Goal: Task Accomplishment & Management: Manage account settings

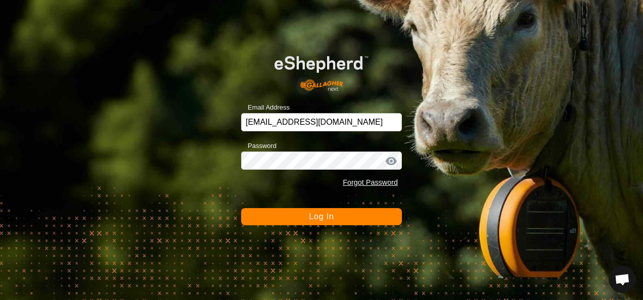
click at [352, 219] on button "Log In" at bounding box center [321, 216] width 161 height 17
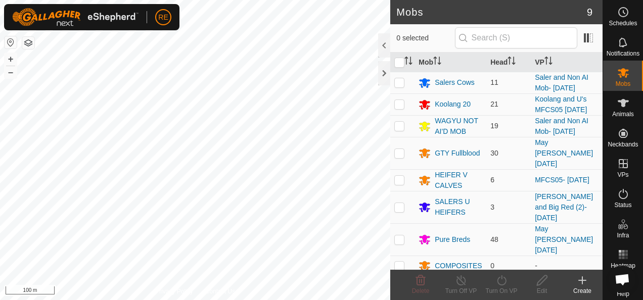
click at [6, 41] on button "button" at bounding box center [11, 42] width 12 height 12
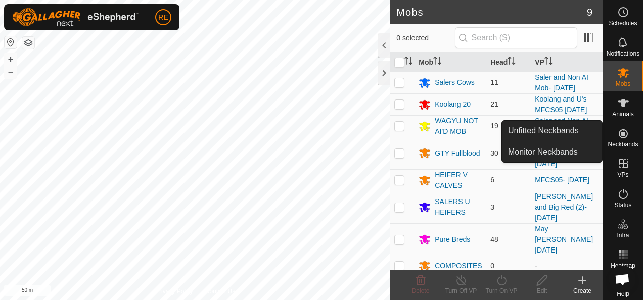
click at [621, 134] on icon at bounding box center [623, 133] width 12 height 12
click at [587, 128] on link "Unfitted Neckbands" at bounding box center [552, 131] width 100 height 20
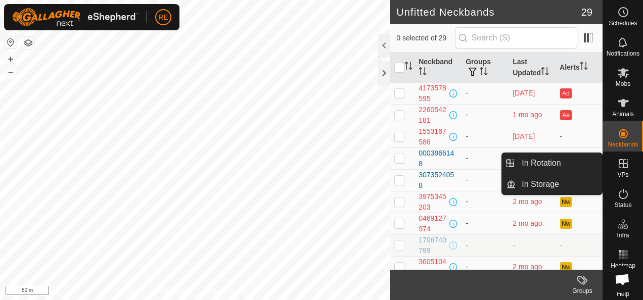
click at [625, 169] on icon at bounding box center [623, 164] width 12 height 12
click at [545, 161] on link "In Rotation" at bounding box center [559, 163] width 86 height 20
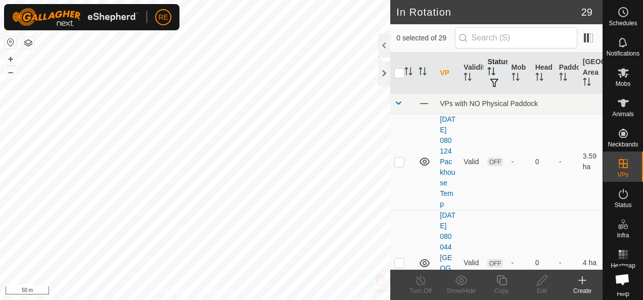
click at [492, 64] on th "Status" at bounding box center [495, 73] width 24 height 41
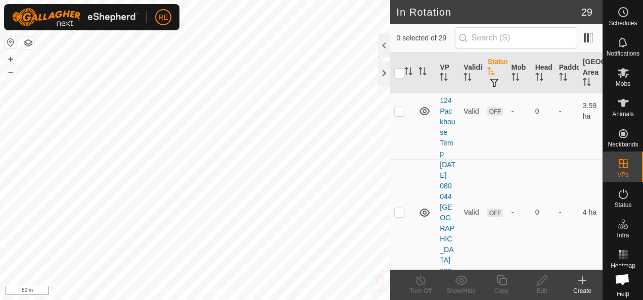
click at [493, 64] on th "Status" at bounding box center [495, 73] width 24 height 41
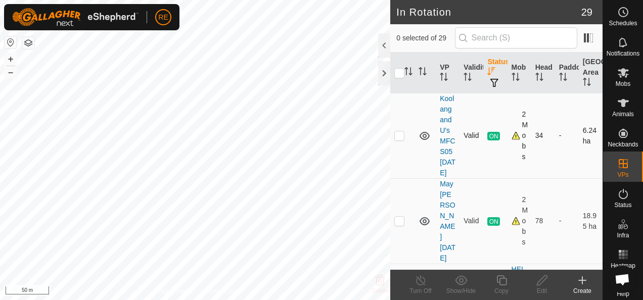
scroll to position [0, 0]
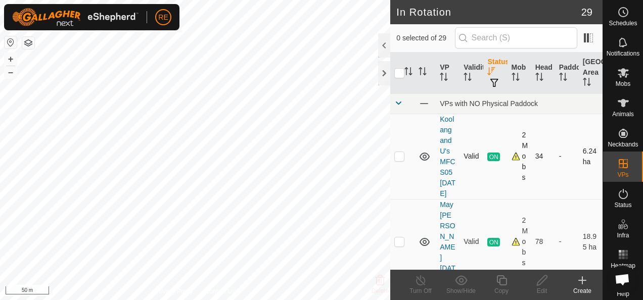
click at [398, 160] on p-checkbox at bounding box center [399, 156] width 10 height 8
checkbox input "true"
click at [582, 283] on icon at bounding box center [582, 280] width 0 height 7
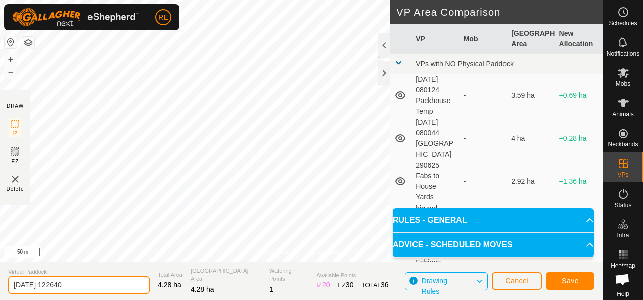
drag, startPoint x: 91, startPoint y: 287, endPoint x: 3, endPoint y: 290, distance: 88.0
click at [3, 290] on section "Virtual Paddock 2025-09-17 122640 Total Area 4.28 ha Grazing Area 4.28 ha Water…" at bounding box center [301, 281] width 603 height 38
type input "Koolang and U's (2)- [DATE]"
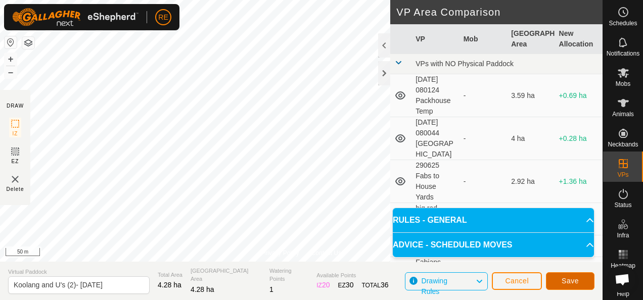
click at [576, 281] on span "Save" at bounding box center [570, 281] width 17 height 8
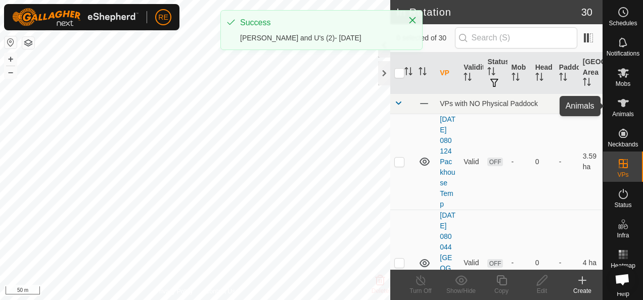
click at [622, 111] on span "Animals" at bounding box center [623, 114] width 22 height 6
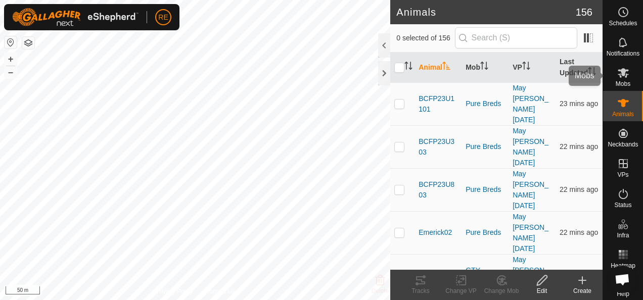
click at [618, 73] on icon at bounding box center [623, 73] width 11 height 10
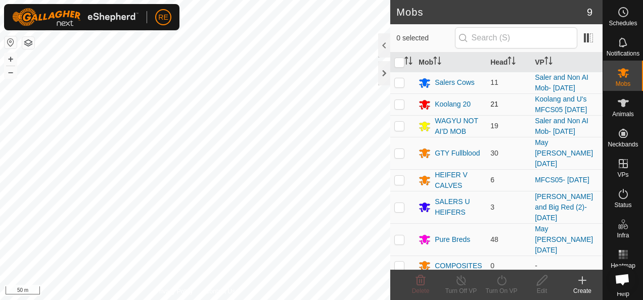
click at [400, 108] on p-checkbox at bounding box center [399, 104] width 10 height 8
checkbox input "true"
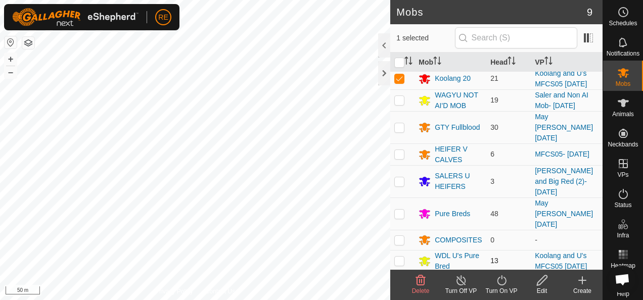
click at [400, 257] on p-checkbox at bounding box center [399, 261] width 10 height 8
checkbox input "true"
click at [501, 283] on icon at bounding box center [501, 280] width 13 height 12
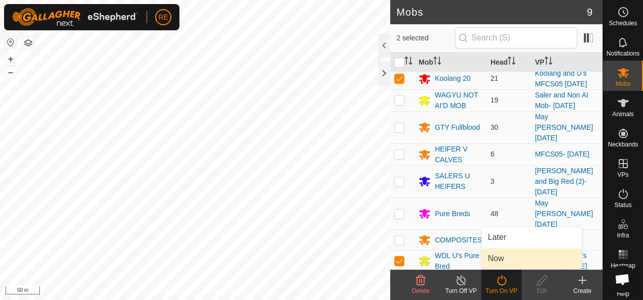
click at [513, 253] on link "Now" at bounding box center [532, 259] width 100 height 20
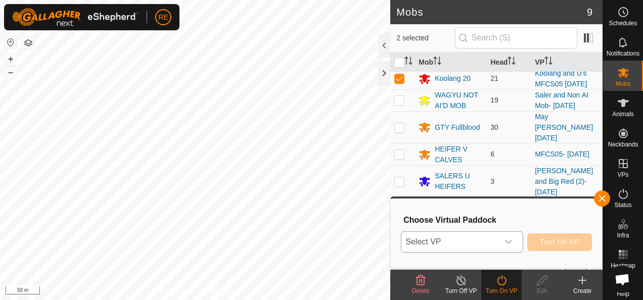
click at [512, 239] on icon "dropdown trigger" at bounding box center [509, 242] width 8 height 8
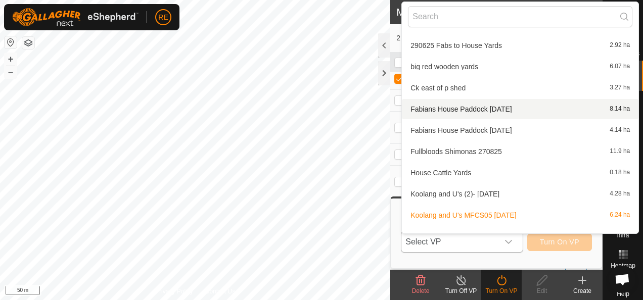
scroll to position [112, 0]
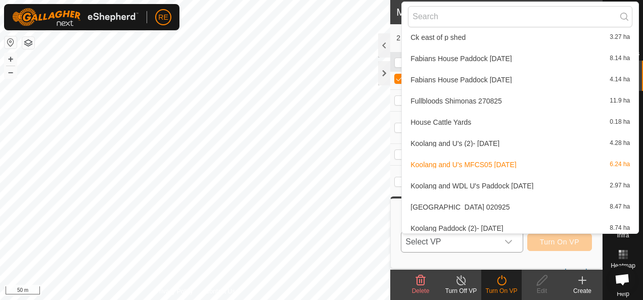
click at [490, 144] on li "Koolang and U's (2)- 17.09.2025 4.28 ha" at bounding box center [520, 143] width 237 height 20
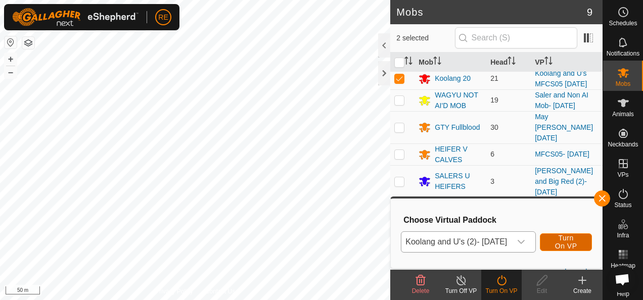
click at [591, 242] on button "Turn On VP" at bounding box center [566, 243] width 52 height 18
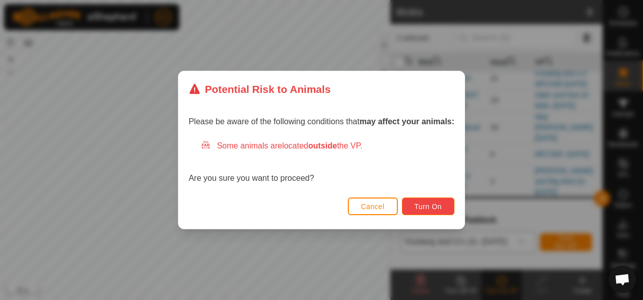
click at [428, 205] on span "Turn On" at bounding box center [428, 207] width 27 height 8
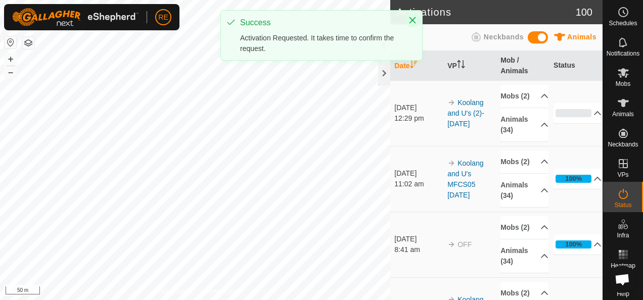
click at [414, 22] on icon "Close" at bounding box center [412, 20] width 8 height 8
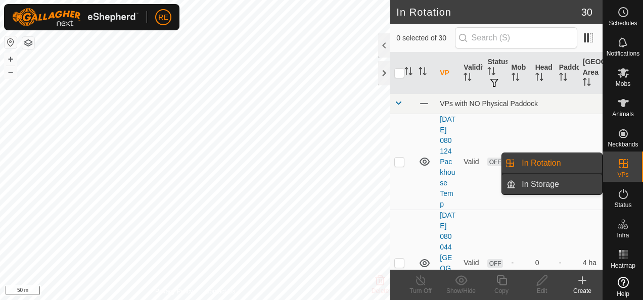
click at [557, 186] on link "In Storage" at bounding box center [559, 184] width 86 height 20
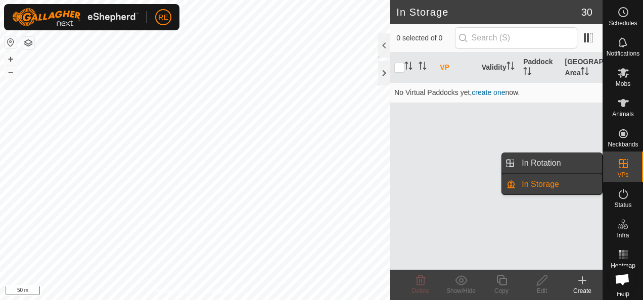
click at [555, 166] on link "In Rotation" at bounding box center [559, 163] width 86 height 20
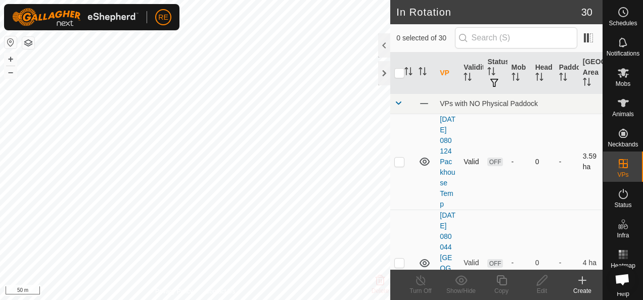
click at [401, 166] on p-checkbox at bounding box center [399, 162] width 10 height 8
checkbox input "true"
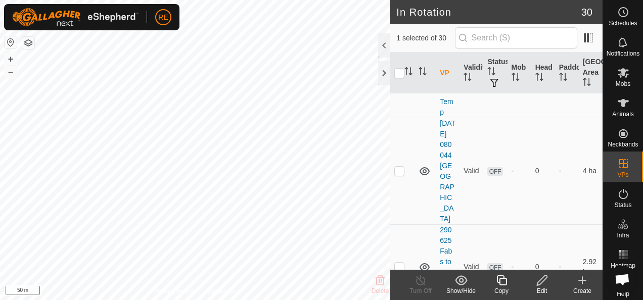
scroll to position [101, 0]
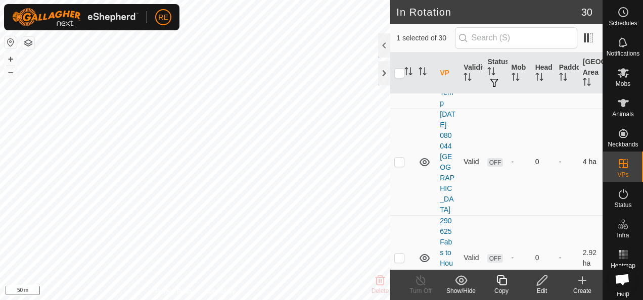
click at [401, 166] on p-checkbox at bounding box center [399, 162] width 10 height 8
checkbox input "true"
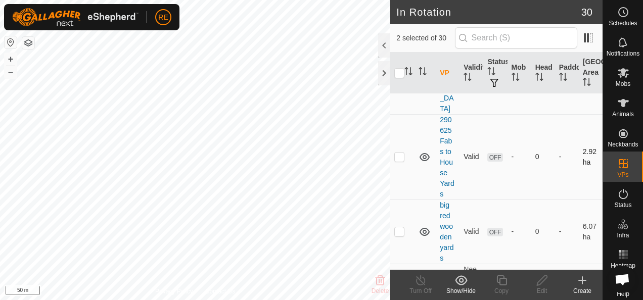
click at [401, 181] on td at bounding box center [402, 156] width 24 height 85
checkbox input "true"
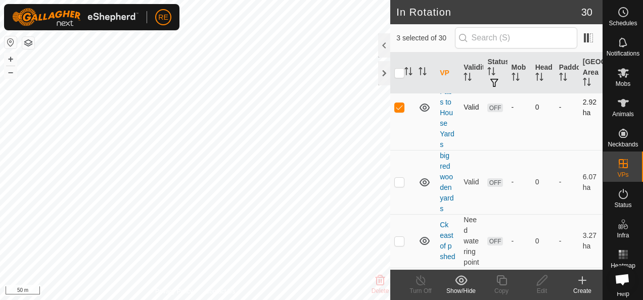
scroll to position [253, 0]
click at [401, 185] on p-checkbox at bounding box center [399, 181] width 10 height 8
checkbox input "true"
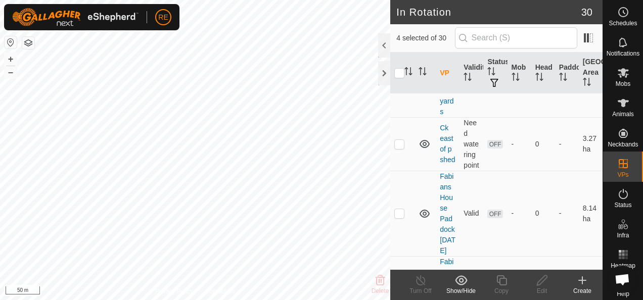
scroll to position [354, 0]
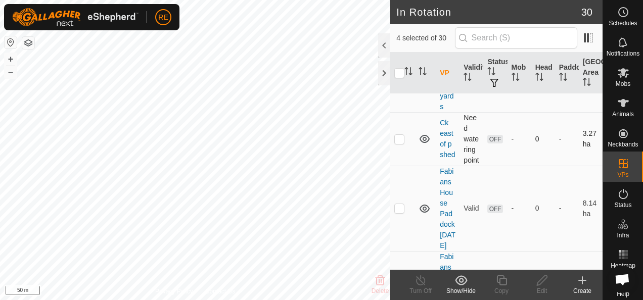
click at [401, 143] on p-checkbox at bounding box center [399, 139] width 10 height 8
checkbox input "true"
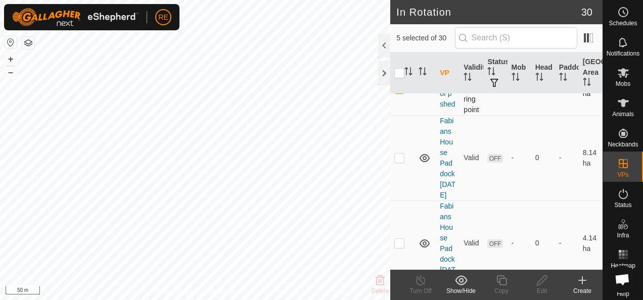
scroll to position [455, 0]
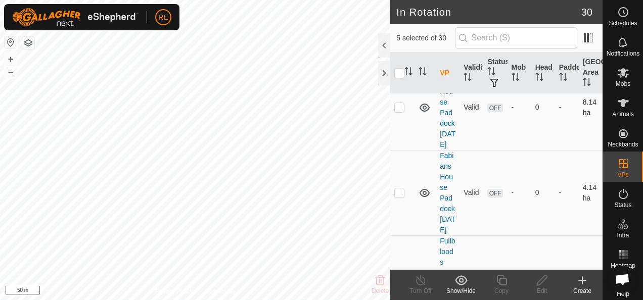
click at [399, 111] on p-checkbox at bounding box center [399, 107] width 10 height 8
checkbox input "true"
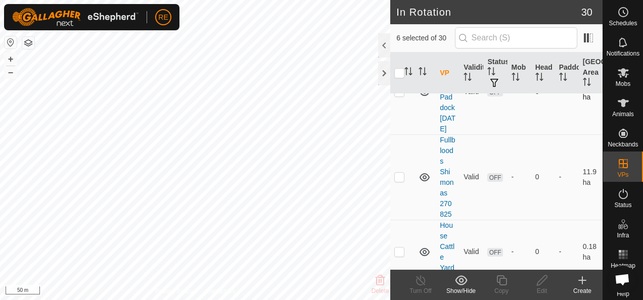
click at [400, 96] on p-checkbox at bounding box center [399, 91] width 10 height 8
checkbox input "true"
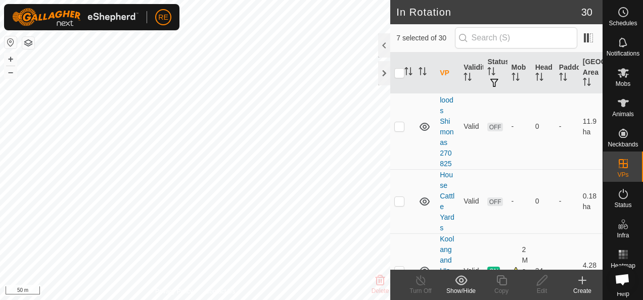
scroll to position [657, 0]
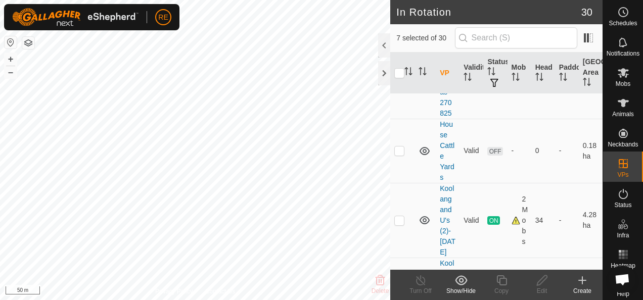
click at [401, 80] on p-checkbox at bounding box center [399, 76] width 10 height 8
checkbox input "true"
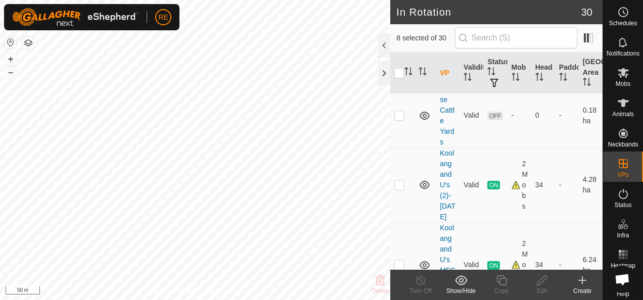
scroll to position [708, 0]
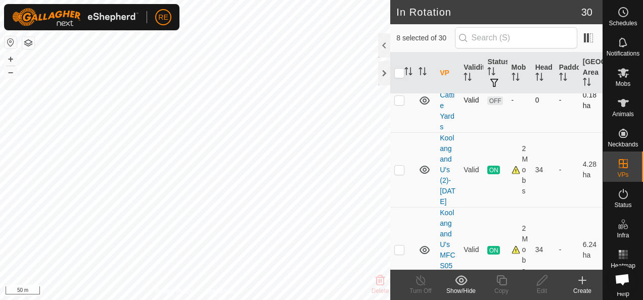
click at [401, 104] on p-checkbox at bounding box center [399, 100] width 10 height 8
checkbox input "true"
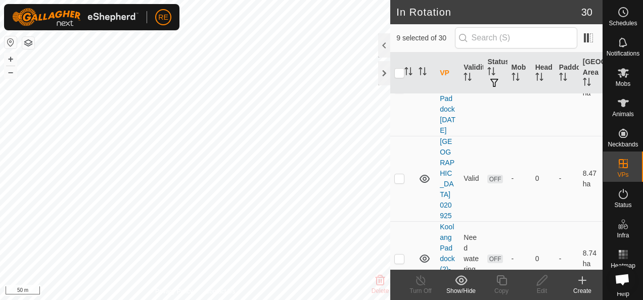
scroll to position [1011, 0]
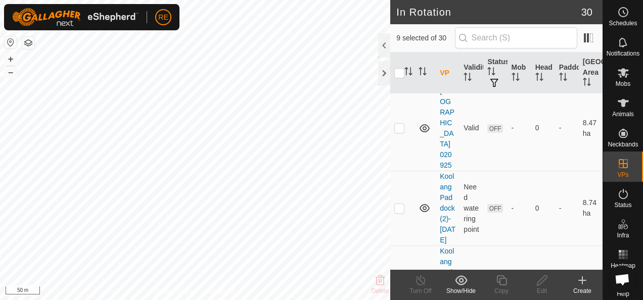
click at [400, 41] on p-checkbox at bounding box center [399, 37] width 10 height 8
checkbox input "true"
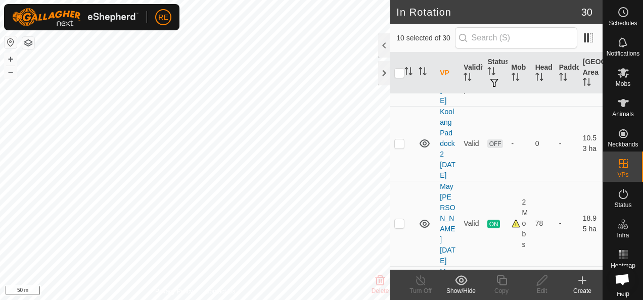
scroll to position [1163, 0]
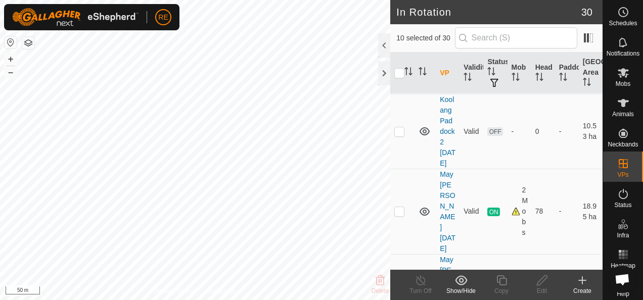
checkbox input "true"
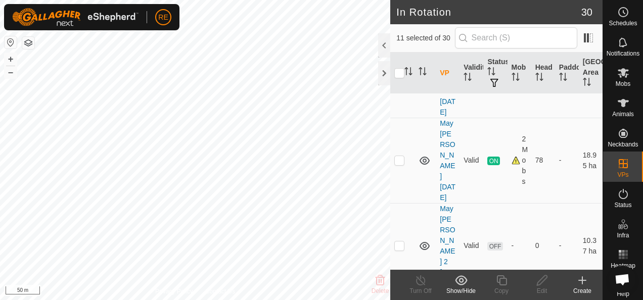
scroll to position [1264, 0]
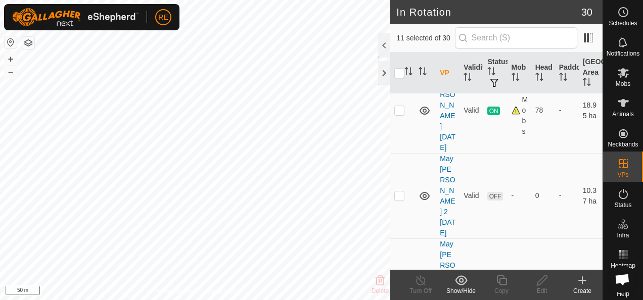
checkbox input "true"
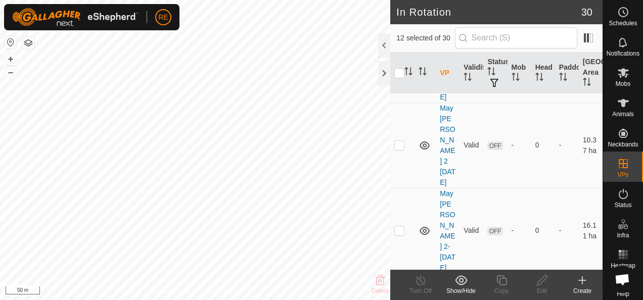
checkbox input "true"
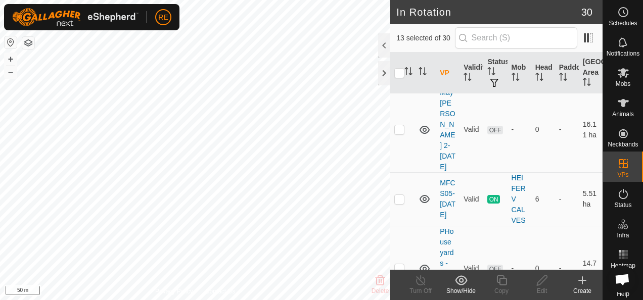
scroll to position [1466, 0]
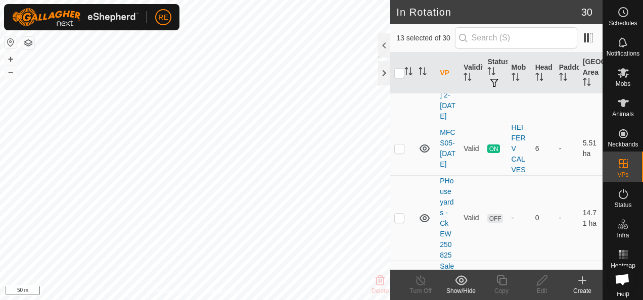
checkbox input "true"
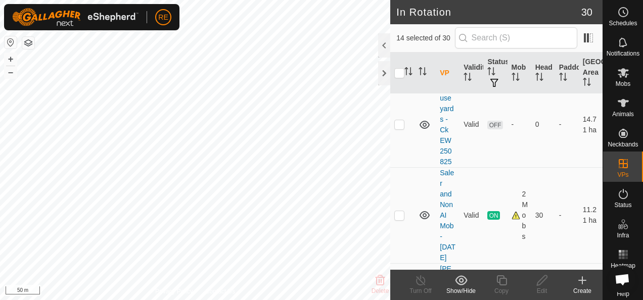
scroll to position [1567, 0]
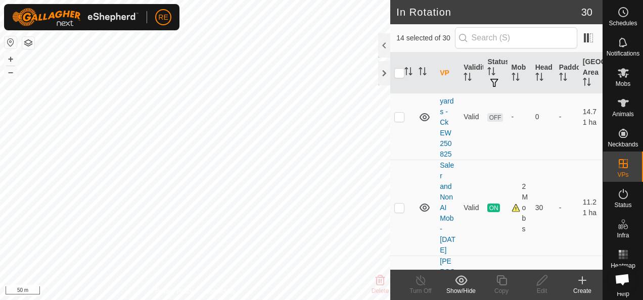
checkbox input "true"
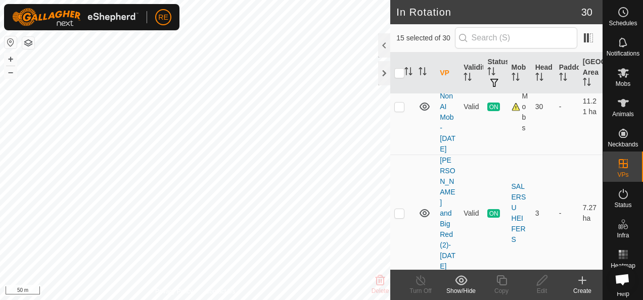
scroll to position [1719, 0]
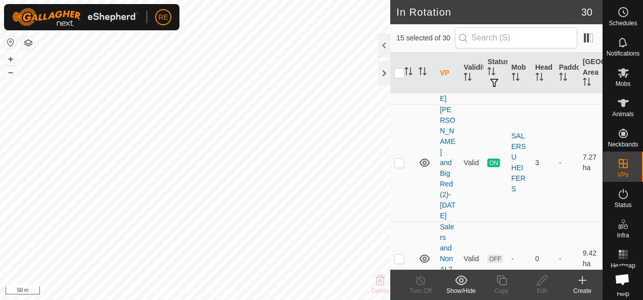
checkbox input "true"
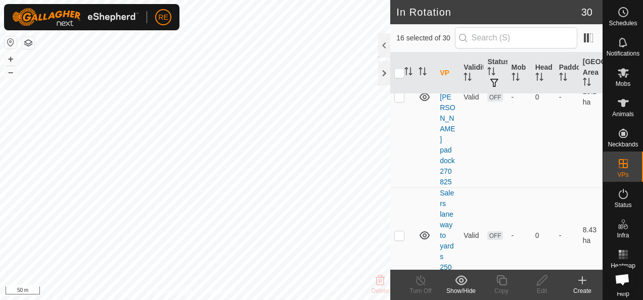
scroll to position [2022, 0]
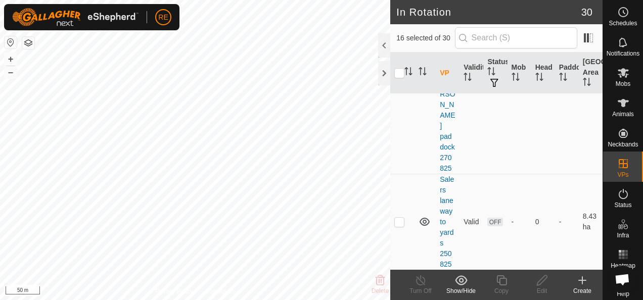
checkbox input "true"
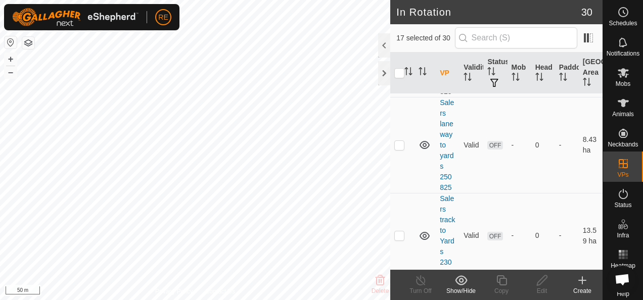
scroll to position [2123, 0]
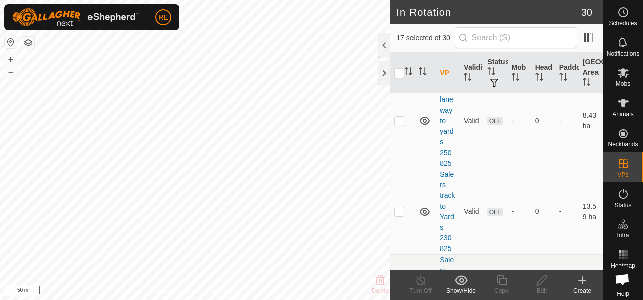
checkbox input "true"
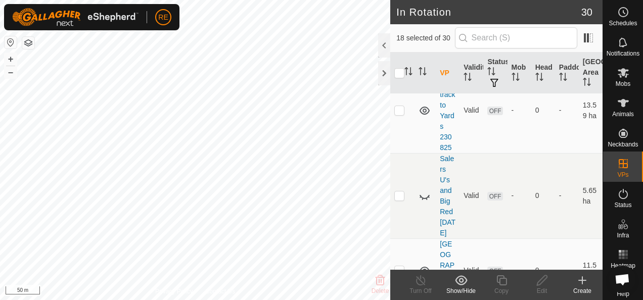
scroll to position [2275, 0]
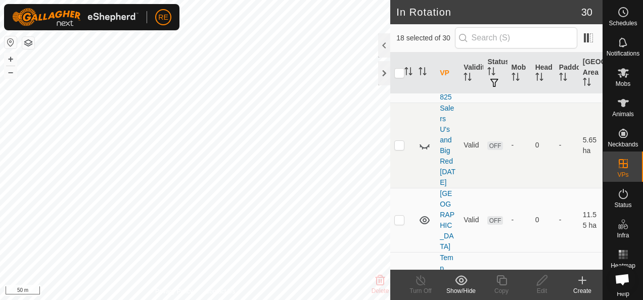
checkbox input "true"
click at [400, 64] on p-checkbox at bounding box center [399, 60] width 10 height 8
checkbox input "true"
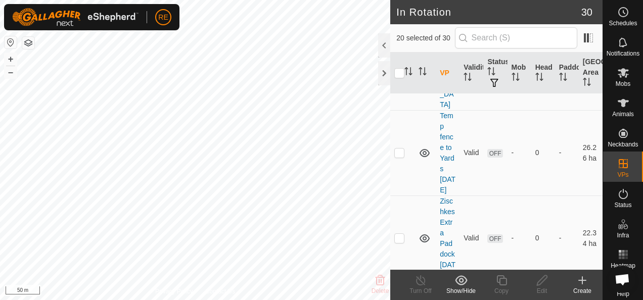
scroll to position [2426, 0]
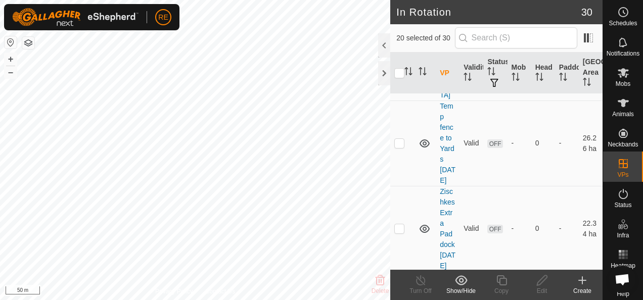
checkbox input "true"
click at [401, 70] on p-checkbox at bounding box center [399, 66] width 10 height 8
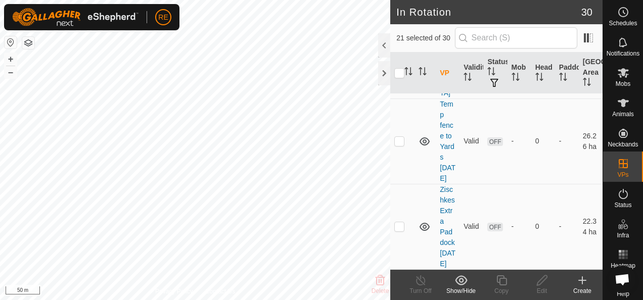
checkbox input "true"
click at [399, 144] on p-checkbox at bounding box center [399, 141] width 10 height 8
checkbox input "true"
click at [401, 231] on p-checkbox at bounding box center [399, 226] width 10 height 8
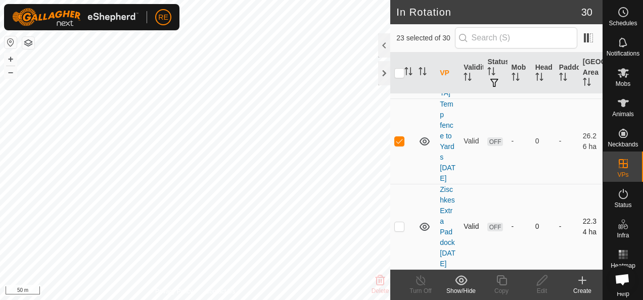
checkbox input "true"
click at [458, 285] on icon at bounding box center [461, 280] width 13 height 12
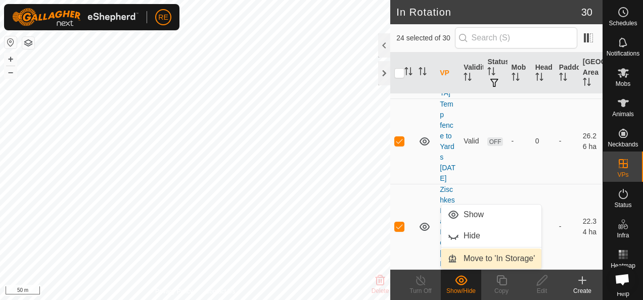
click at [488, 262] on link "Move to 'In Storage'" at bounding box center [491, 259] width 100 height 20
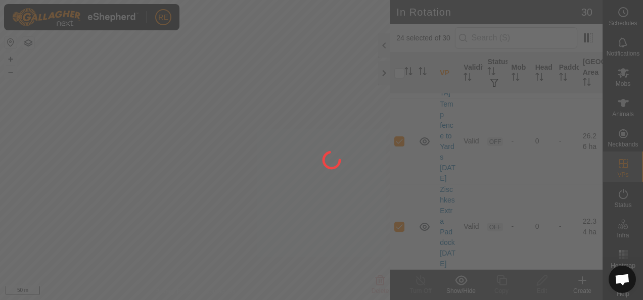
checkbox input "false"
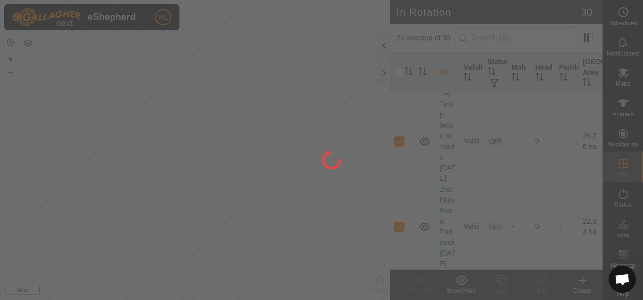
checkbox input "false"
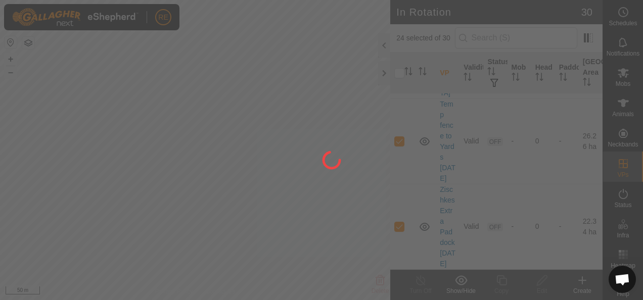
checkbox input "false"
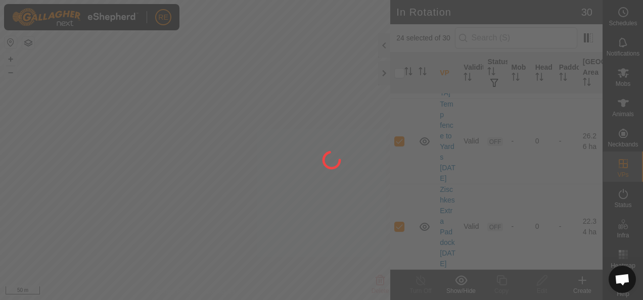
checkbox input "false"
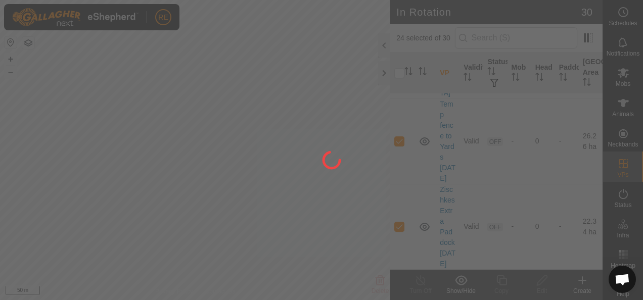
checkbox input "false"
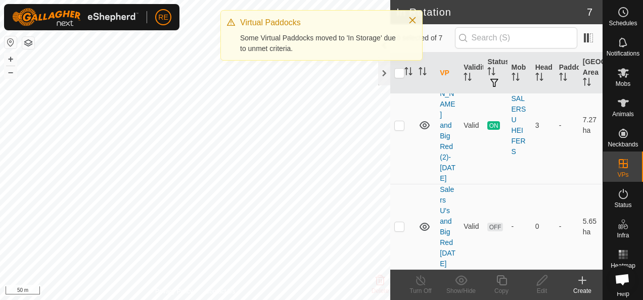
scroll to position [0, 0]
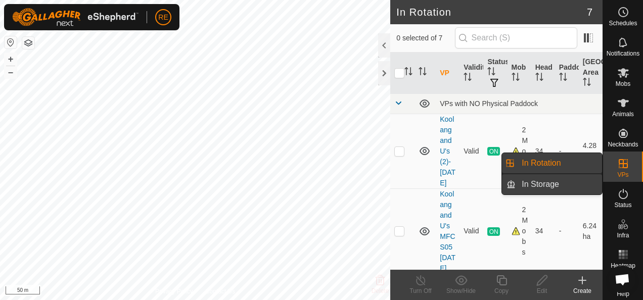
click at [561, 185] on link "In Storage" at bounding box center [559, 184] width 86 height 20
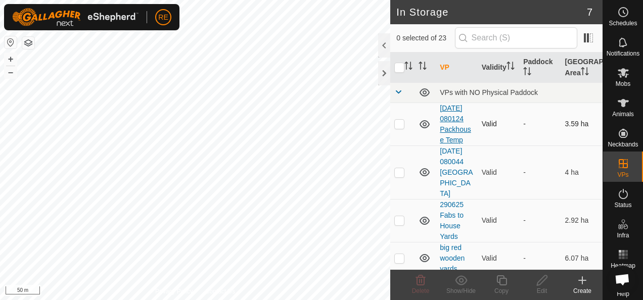
click at [454, 125] on link "[DATE] 080124 Packhouse Temp" at bounding box center [455, 124] width 31 height 40
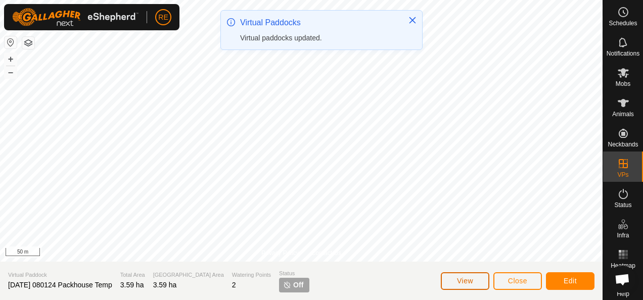
click at [464, 280] on span "View" at bounding box center [465, 281] width 16 height 8
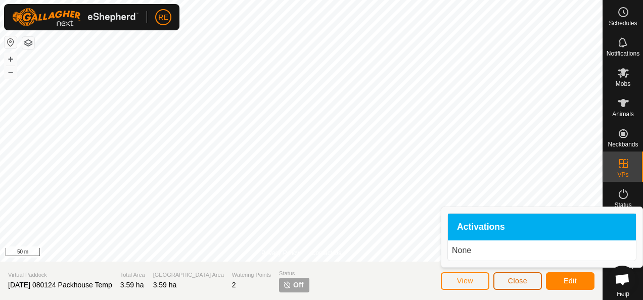
click at [529, 284] on button "Close" at bounding box center [517, 281] width 49 height 18
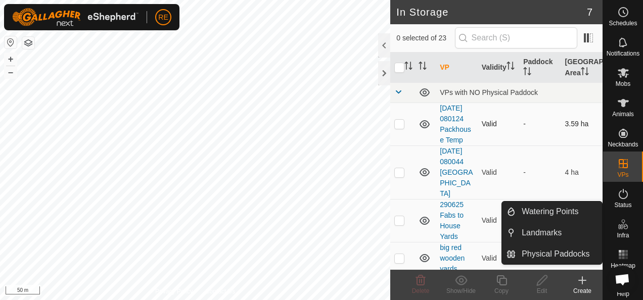
click at [403, 128] on p-checkbox at bounding box center [399, 124] width 10 height 8
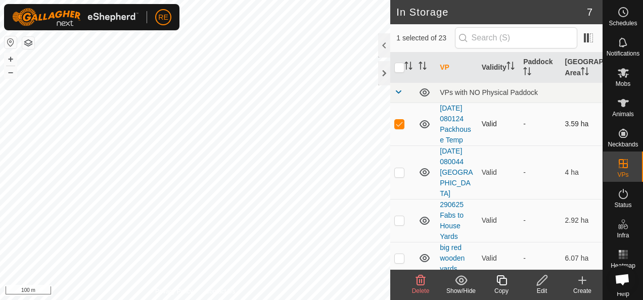
click at [400, 128] on p-checkbox at bounding box center [399, 124] width 10 height 8
checkbox input "false"
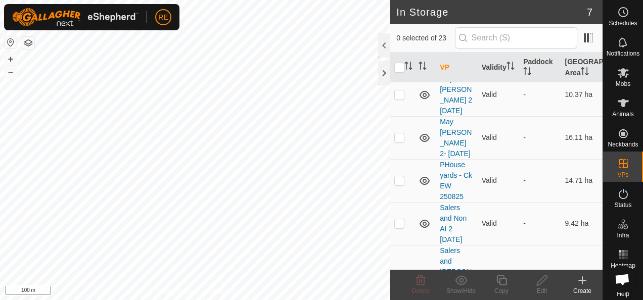
scroll to position [506, 0]
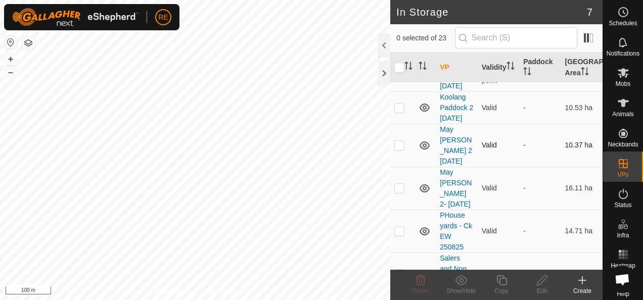
click at [396, 149] on p-checkbox at bounding box center [399, 145] width 10 height 8
click at [457, 282] on icon at bounding box center [461, 280] width 13 height 12
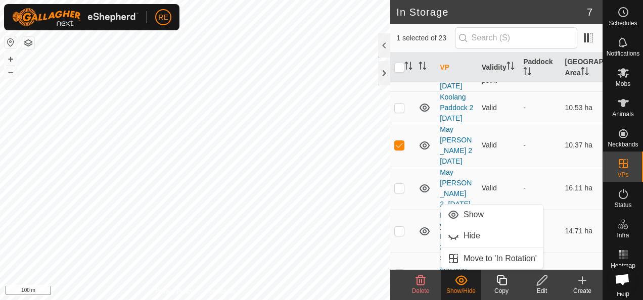
click at [457, 282] on icon at bounding box center [461, 280] width 13 height 12
click at [403, 149] on p-checkbox at bounding box center [399, 145] width 10 height 8
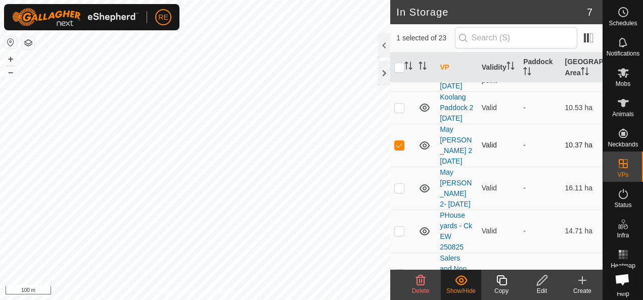
checkbox input "false"
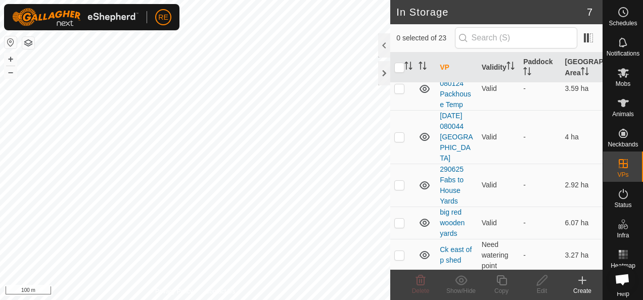
scroll to position [0, 0]
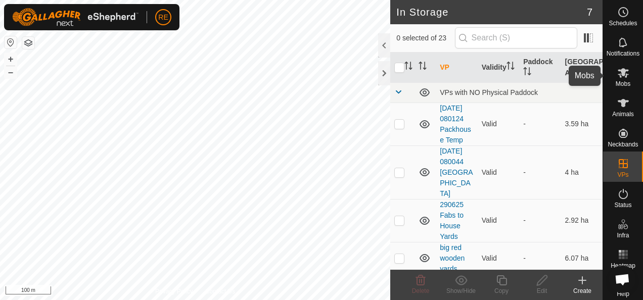
click at [618, 77] on icon at bounding box center [623, 73] width 11 height 10
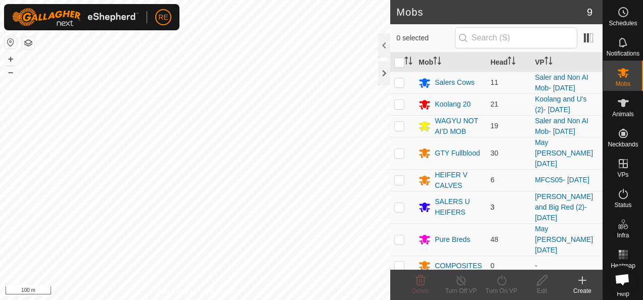
scroll to position [5, 0]
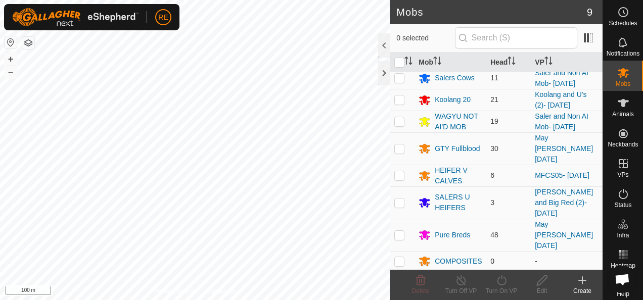
click at [401, 257] on p-checkbox at bounding box center [399, 261] width 10 height 8
click at [421, 285] on icon at bounding box center [421, 281] width 10 height 10
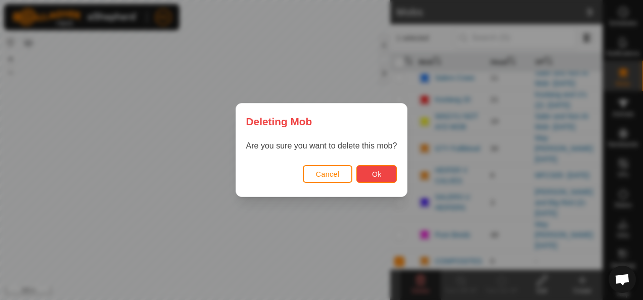
click at [372, 174] on span "Ok" at bounding box center [377, 174] width 10 height 8
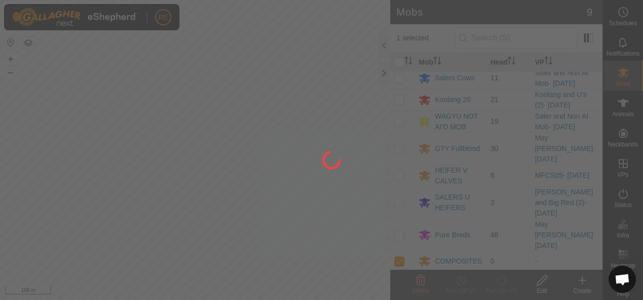
checkbox input "false"
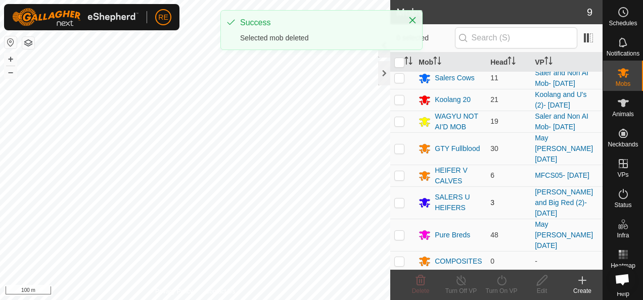
scroll to position [0, 0]
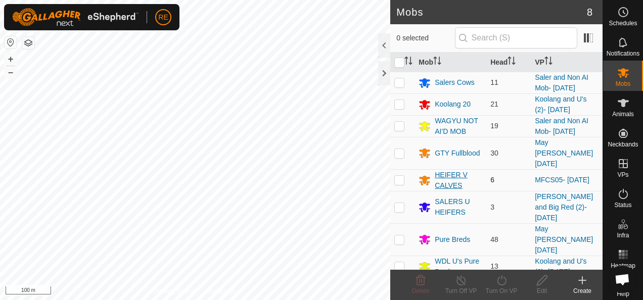
click at [452, 170] on div "HEIFER V CALVES" at bounding box center [459, 180] width 48 height 21
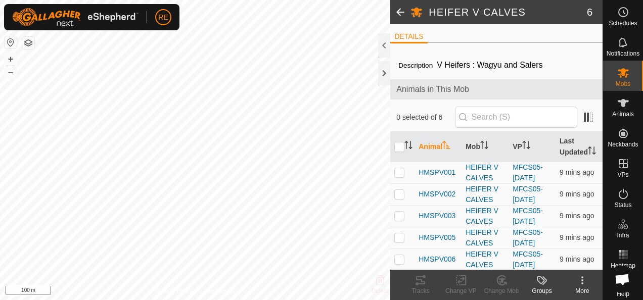
click at [580, 285] on icon at bounding box center [582, 280] width 12 height 12
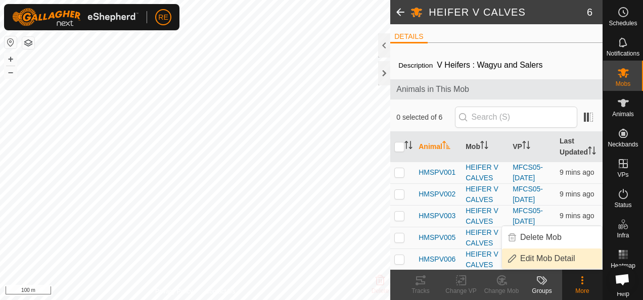
click at [562, 259] on link "Edit Mob Detail" at bounding box center [552, 259] width 100 height 20
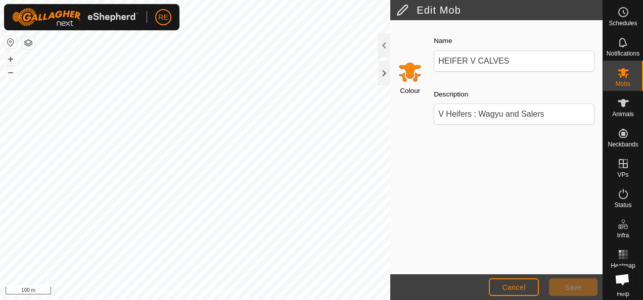
click at [409, 70] on input "Select a color" at bounding box center [410, 72] width 24 height 24
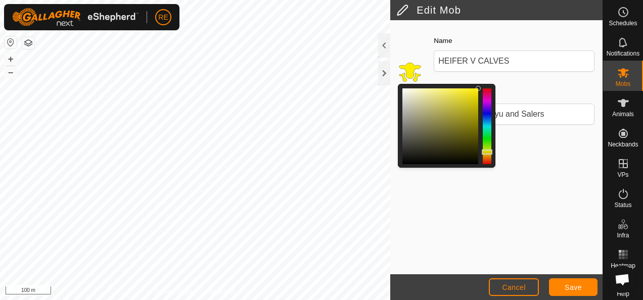
click at [486, 152] on div at bounding box center [487, 152] width 11 height 5
click at [571, 286] on span "Save" at bounding box center [573, 288] width 17 height 8
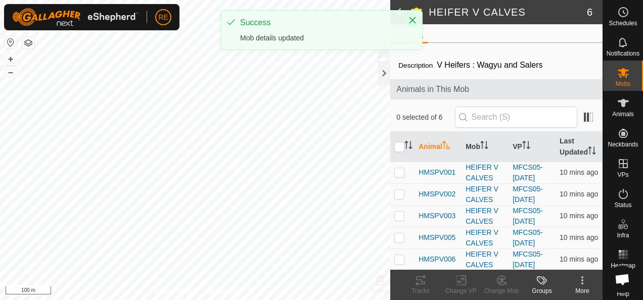
click at [415, 20] on icon "Close" at bounding box center [412, 20] width 8 height 8
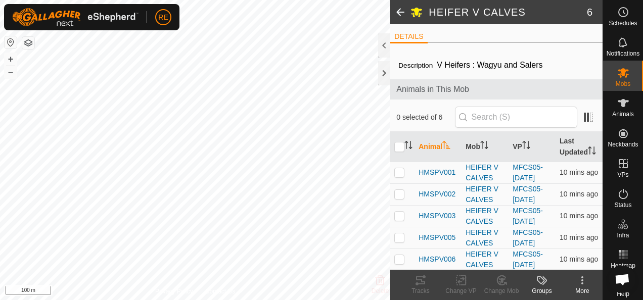
click at [400, 12] on span at bounding box center [400, 12] width 20 height 24
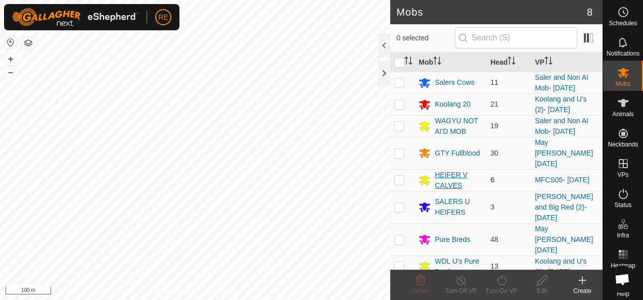
click at [452, 170] on div "HEIFER V CALVES" at bounding box center [459, 180] width 48 height 21
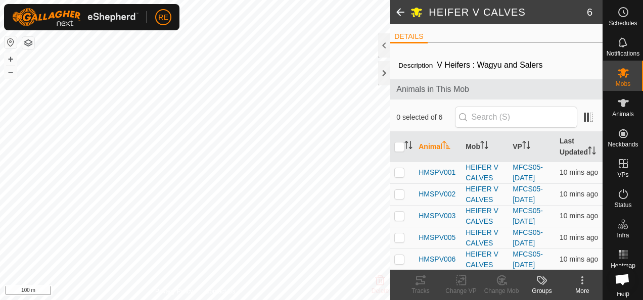
click at [584, 286] on icon at bounding box center [582, 280] width 12 height 12
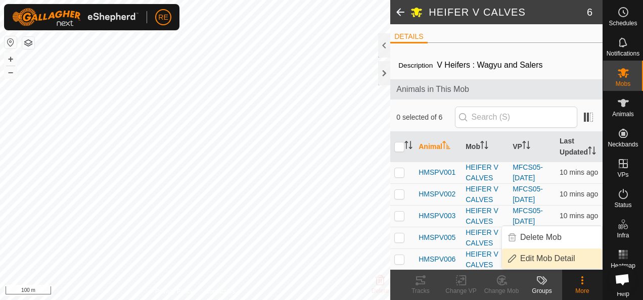
click at [547, 260] on link "Edit Mob Detail" at bounding box center [552, 259] width 100 height 20
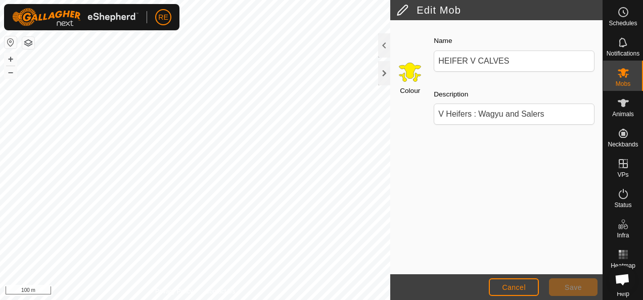
click at [413, 75] on input "Select a color" at bounding box center [410, 72] width 24 height 24
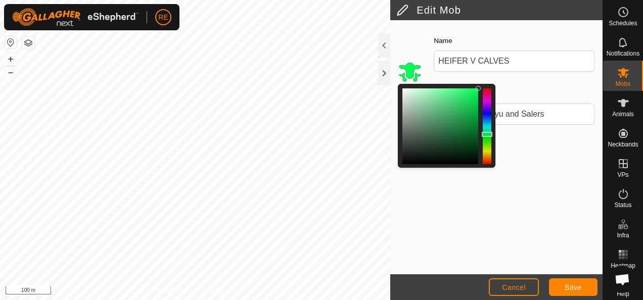
drag, startPoint x: 489, startPoint y: 152, endPoint x: 488, endPoint y: 134, distance: 17.7
click at [488, 134] on div at bounding box center [487, 134] width 11 height 5
click at [570, 285] on span "Save" at bounding box center [573, 288] width 17 height 8
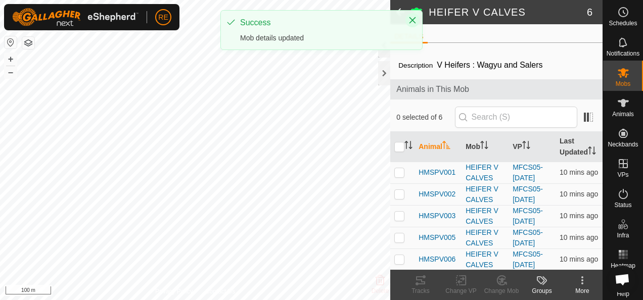
click at [413, 18] on icon "Close" at bounding box center [412, 20] width 8 height 8
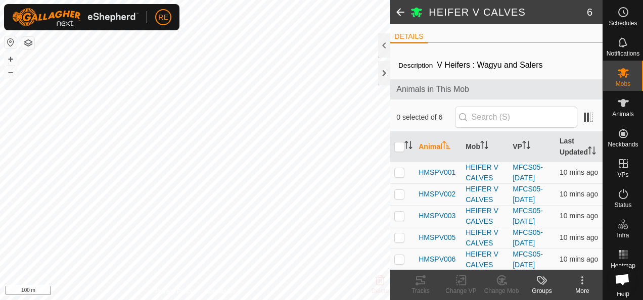
click at [400, 13] on span at bounding box center [400, 12] width 20 height 24
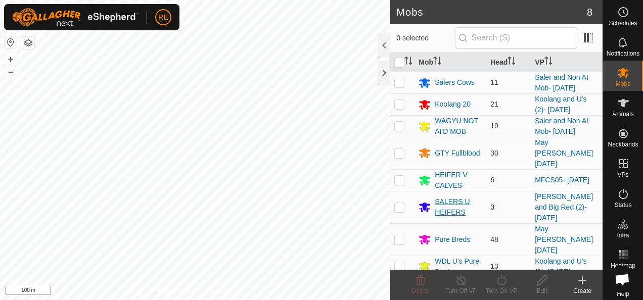
click at [459, 197] on div "SALERS U HEIFERS" at bounding box center [459, 207] width 48 height 21
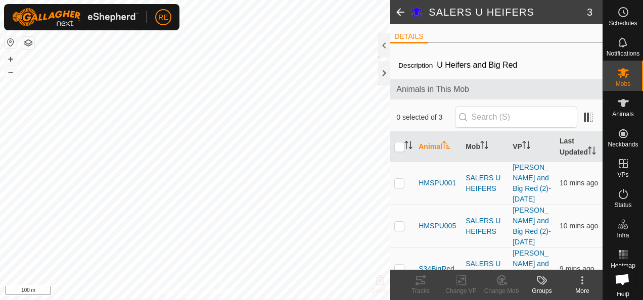
click at [587, 284] on icon at bounding box center [582, 280] width 12 height 12
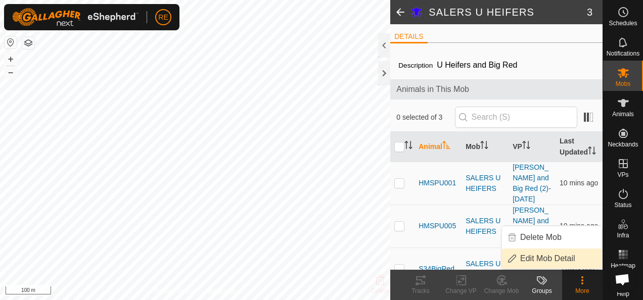
click at [561, 258] on link "Edit Mob Detail" at bounding box center [552, 259] width 100 height 20
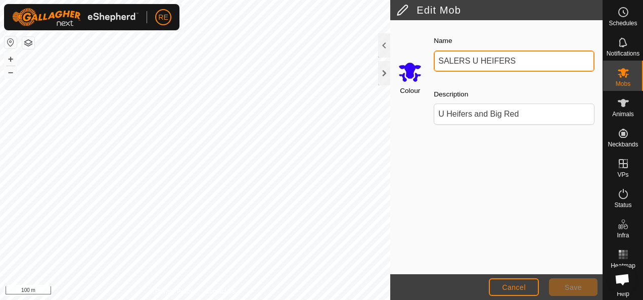
drag, startPoint x: 522, startPoint y: 59, endPoint x: 419, endPoint y: 54, distance: 103.3
click at [419, 54] on div "Colour Name SALERS U HEIFERS Description U Heifers and Big Red" at bounding box center [496, 83] width 212 height 115
type input "Big Red and CO"
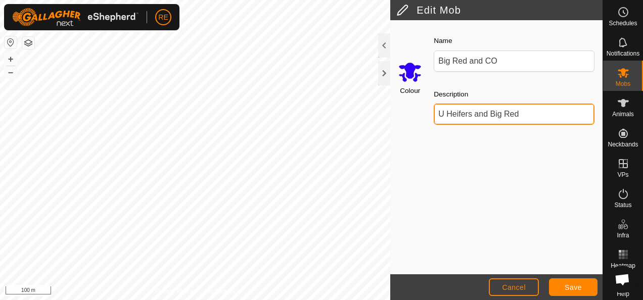
click at [521, 115] on input "U Heifers and Big Red" at bounding box center [514, 114] width 161 height 21
type input "U Heifers and Big Red Salers"
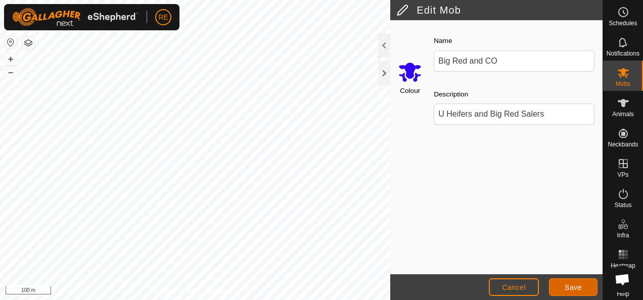
click at [578, 295] on button "Save" at bounding box center [573, 288] width 49 height 18
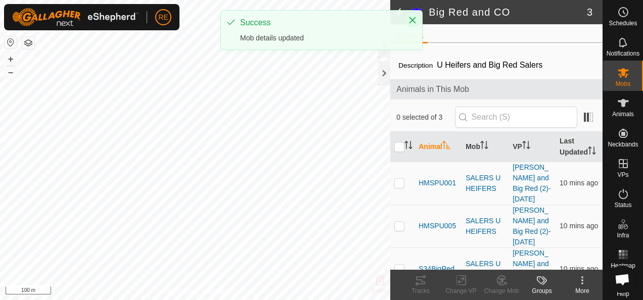
click at [414, 21] on icon "Close" at bounding box center [412, 20] width 7 height 7
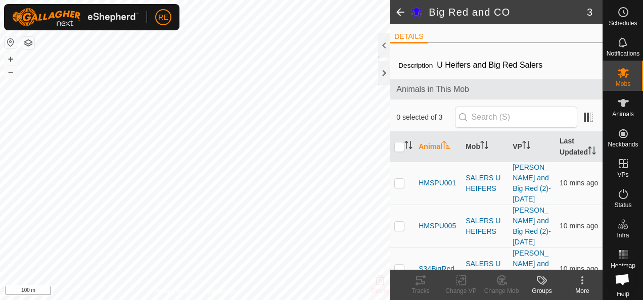
click at [401, 13] on span at bounding box center [400, 12] width 20 height 24
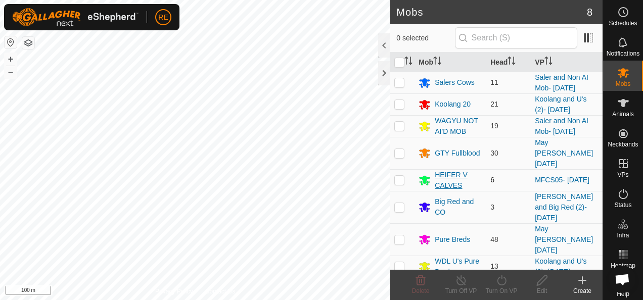
click at [457, 170] on div "HEIFER V CALVES" at bounding box center [459, 180] width 48 height 21
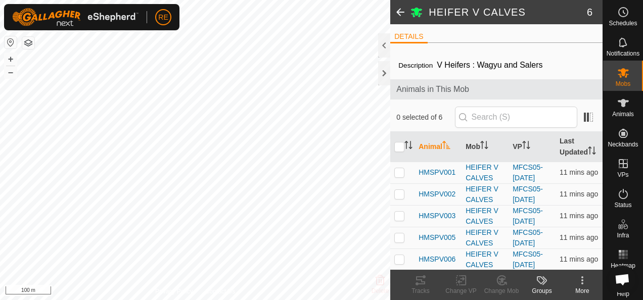
click at [581, 285] on icon at bounding box center [582, 280] width 12 height 12
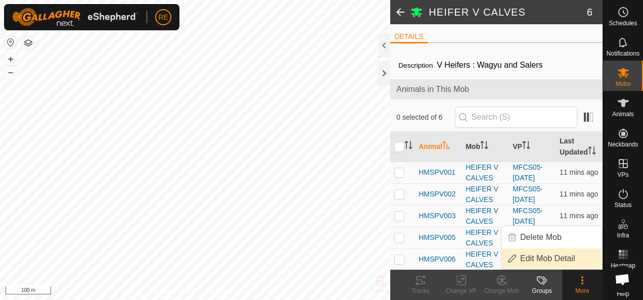
click at [572, 257] on link "Edit Mob Detail" at bounding box center [552, 259] width 100 height 20
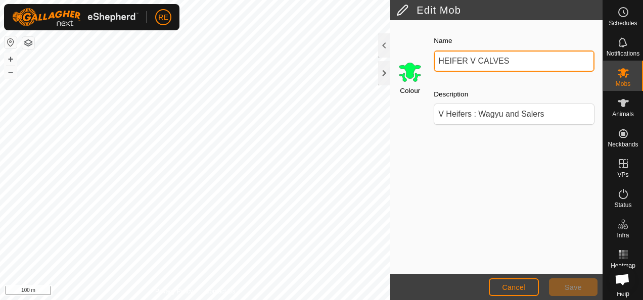
click at [445, 61] on input "HEIFER V CALVES" at bounding box center [514, 61] width 161 height 21
type input "Heifer V Calves"
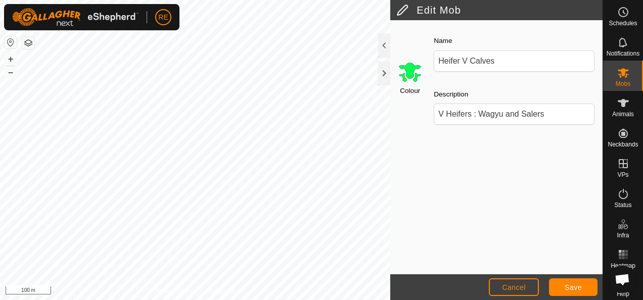
click at [472, 156] on div "Colour Name Heifer V Calves Description V Heifers : Wagyu and Salers" at bounding box center [496, 147] width 212 height 254
click at [480, 113] on input "V Heifers : Wagyu and Salers" at bounding box center [514, 114] width 161 height 21
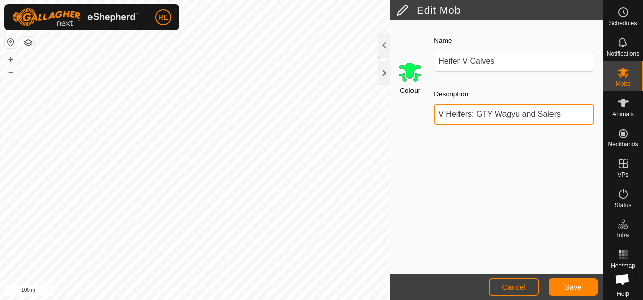
type input "V Heifers: GTY Wagyu and Salers"
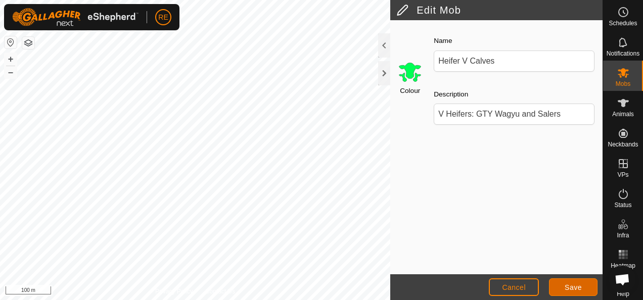
click at [570, 287] on span "Save" at bounding box center [573, 288] width 17 height 8
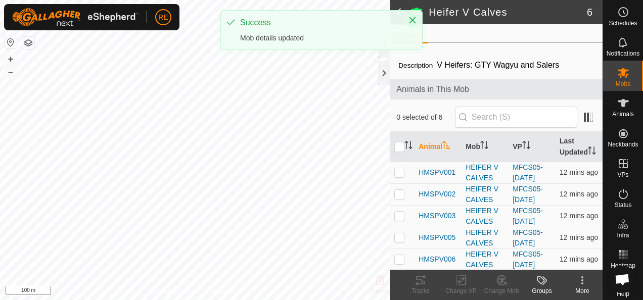
click at [411, 19] on icon "Close" at bounding box center [412, 20] width 8 height 8
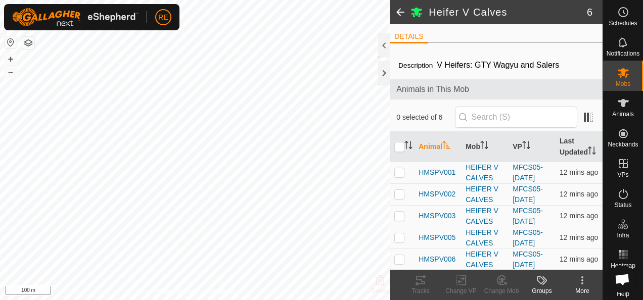
click at [400, 10] on span at bounding box center [400, 12] width 20 height 24
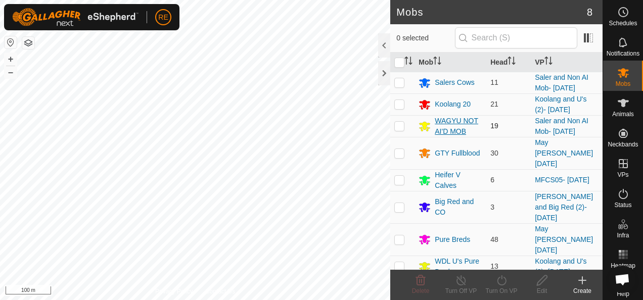
click at [458, 121] on div "WAGYU NOT AI'D MOB" at bounding box center [459, 126] width 48 height 21
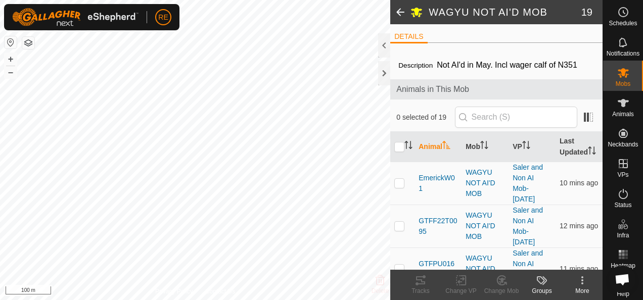
click at [586, 286] on icon at bounding box center [582, 280] width 12 height 12
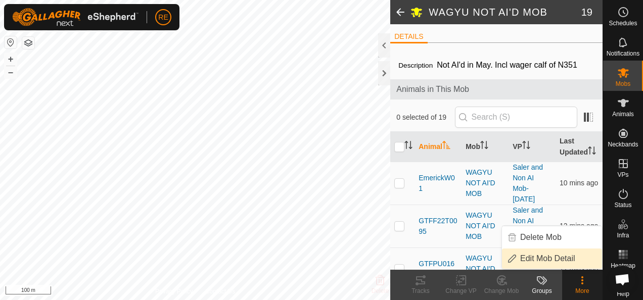
click at [540, 259] on link "Edit Mob Detail" at bounding box center [552, 259] width 100 height 20
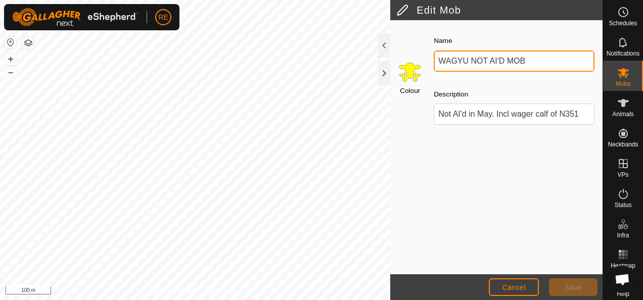
click at [445, 59] on input "WAGYU NOT AI'D MOB" at bounding box center [514, 61] width 161 height 21
type input "Wagyu Non AI'd Mob"
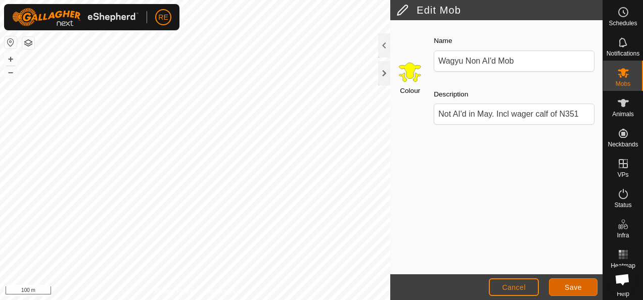
click at [580, 286] on span "Save" at bounding box center [573, 288] width 17 height 8
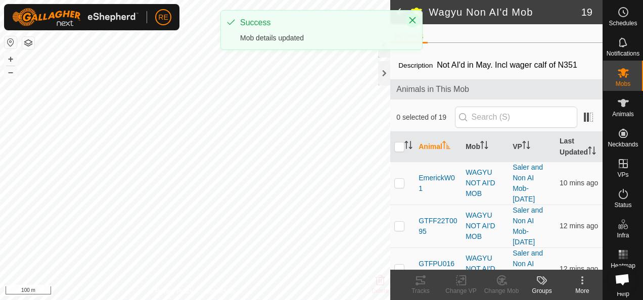
click at [412, 19] on icon "Close" at bounding box center [412, 20] width 7 height 7
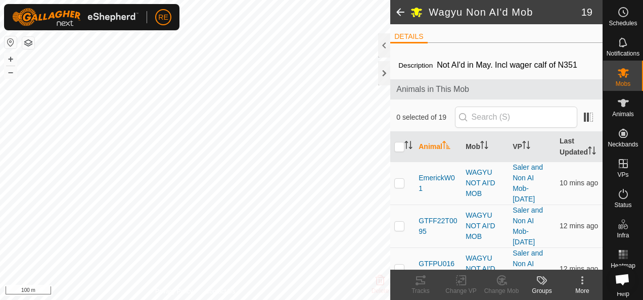
click at [401, 12] on span at bounding box center [400, 12] width 20 height 24
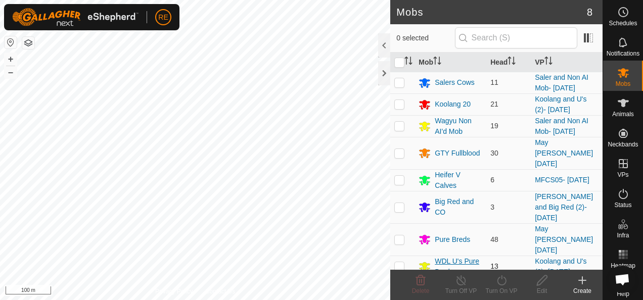
click at [462, 256] on div "WDL U's Pure Bred" at bounding box center [459, 266] width 48 height 21
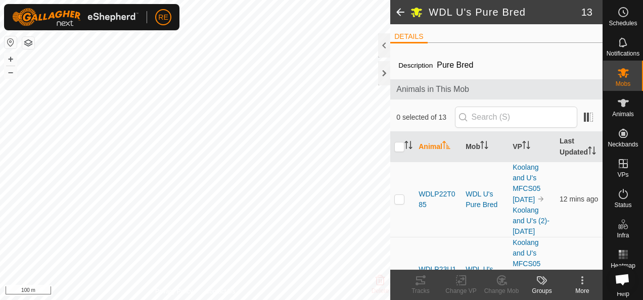
click at [583, 287] on div "More" at bounding box center [582, 291] width 40 height 9
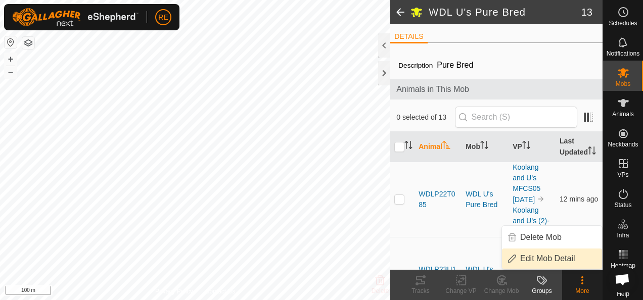
click at [554, 255] on link "Edit Mob Detail" at bounding box center [552, 259] width 100 height 20
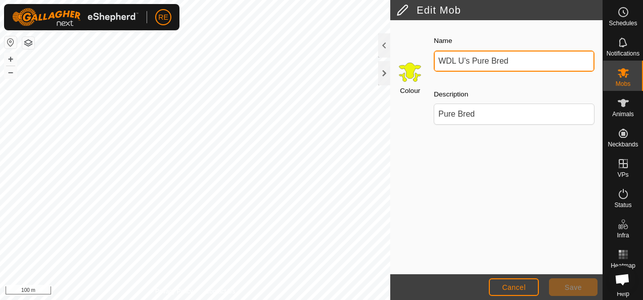
click at [457, 63] on input "WDL U's Pure Bred" at bounding box center [514, 61] width 161 height 21
type input "WDLPU's Pure Bred"
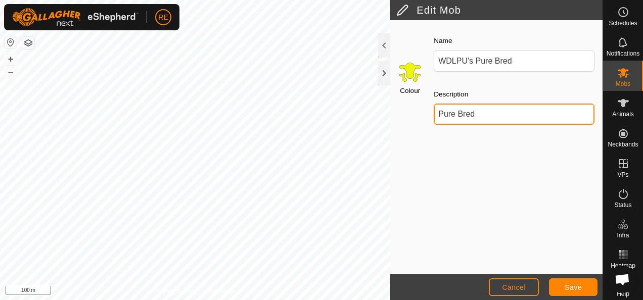
click at [485, 113] on input "Pure Bred" at bounding box center [514, 114] width 161 height 21
type input "Pure Bred Woodland U's with Koolang Mob"
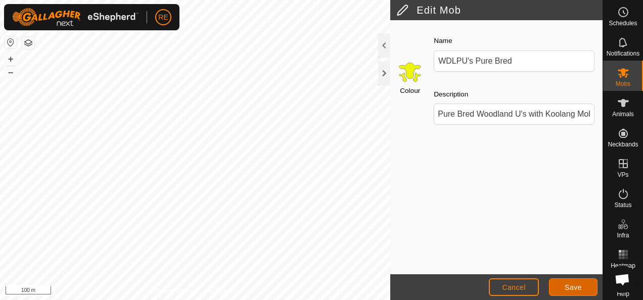
click at [571, 292] on button "Save" at bounding box center [573, 288] width 49 height 18
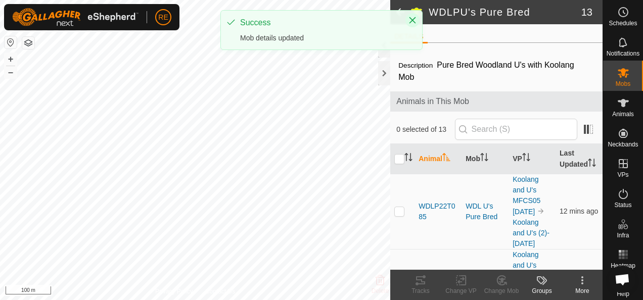
click at [410, 22] on icon "Close" at bounding box center [412, 20] width 7 height 7
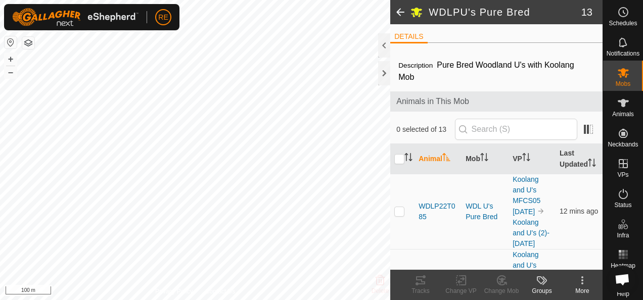
click at [398, 14] on span at bounding box center [400, 12] width 20 height 24
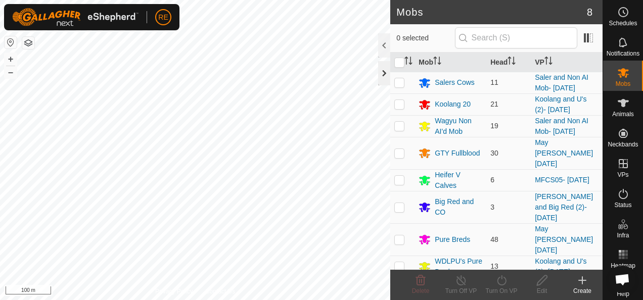
click at [383, 73] on div at bounding box center [384, 73] width 12 height 24
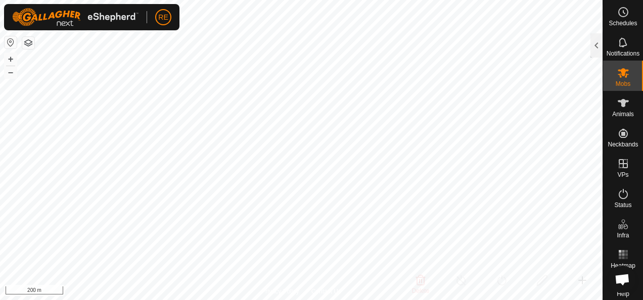
click at [500, 300] on html "RE Schedules Notifications Mobs Animals Neckbands VPs Status Infra Heatmap Help…" at bounding box center [321, 150] width 643 height 300
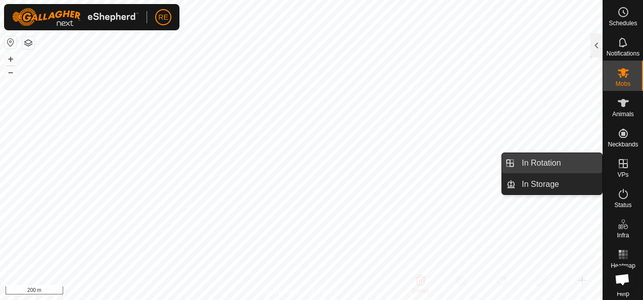
click at [540, 165] on link "In Rotation" at bounding box center [559, 163] width 86 height 20
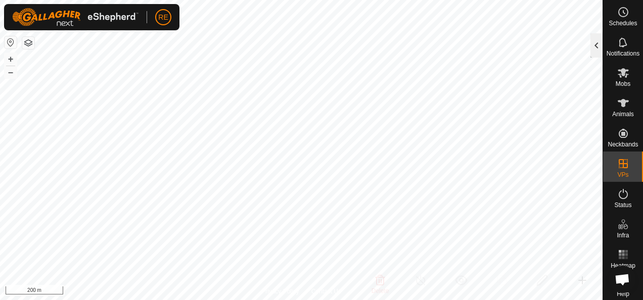
click at [595, 44] on div at bounding box center [596, 45] width 12 height 24
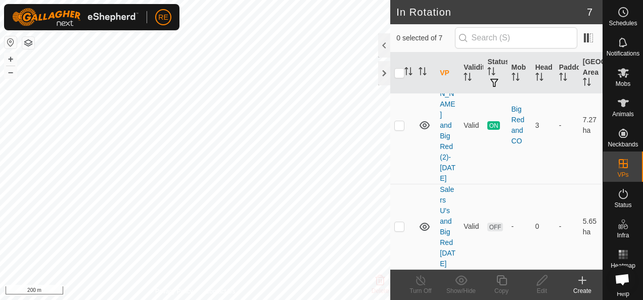
scroll to position [482, 0]
